Goal: Navigation & Orientation: Find specific page/section

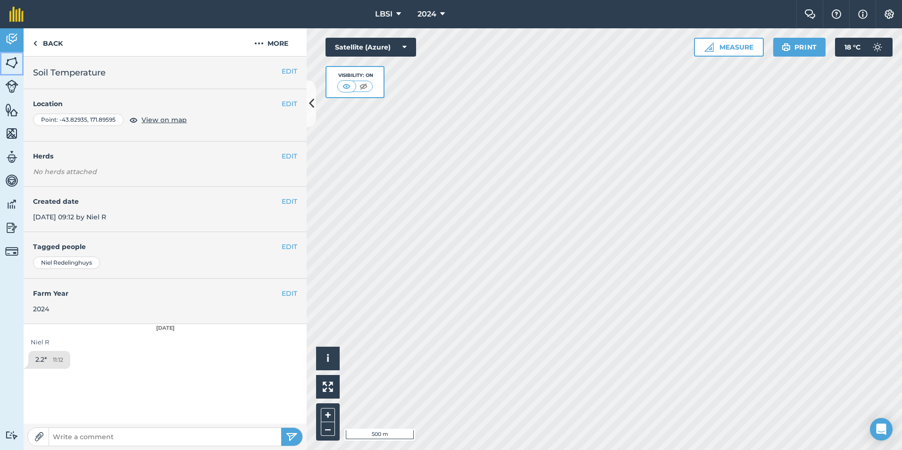
click at [13, 66] on img at bounding box center [11, 63] width 13 height 14
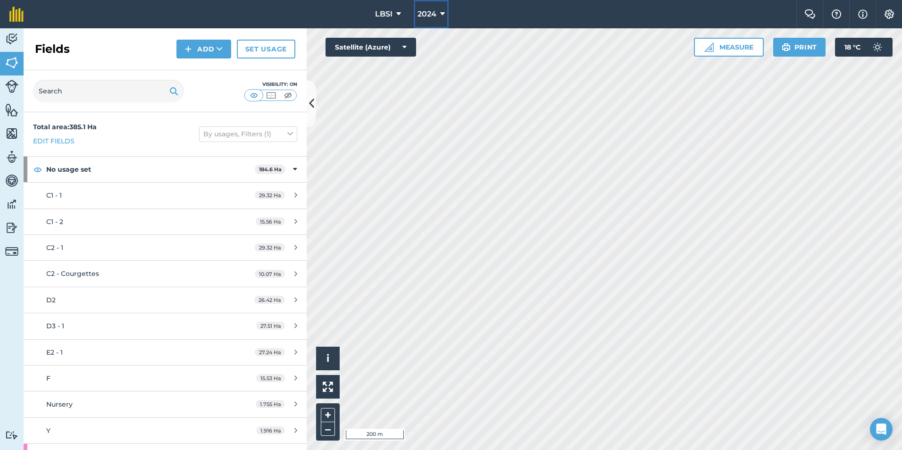
click at [441, 15] on icon at bounding box center [442, 13] width 5 height 11
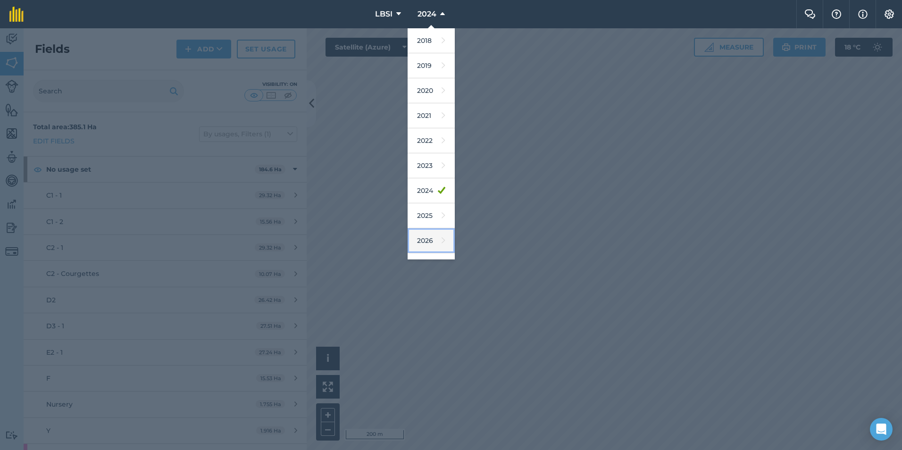
click at [428, 244] on link "2026" at bounding box center [430, 240] width 47 height 25
